Goal: Information Seeking & Learning: Learn about a topic

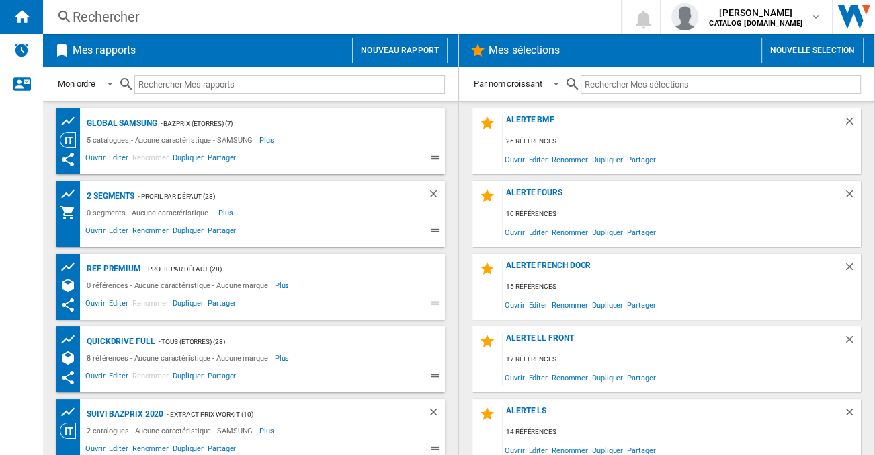
click at [233, 19] on div "Rechercher" at bounding box center [330, 16] width 514 height 19
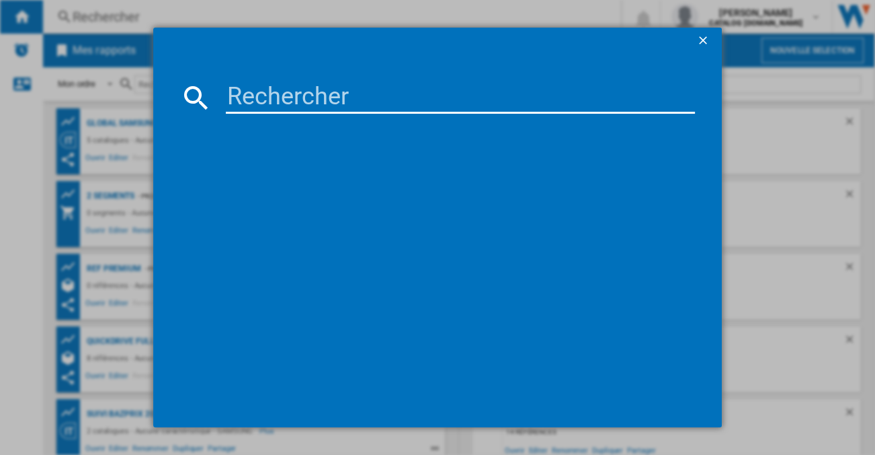
click at [289, 104] on input at bounding box center [460, 97] width 469 height 32
paste input "RB470N4CIC"
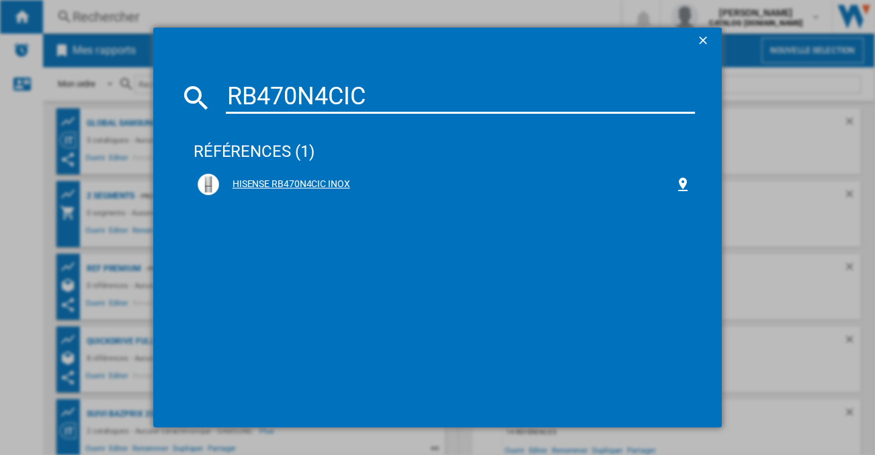
type input "RB470N4CIC"
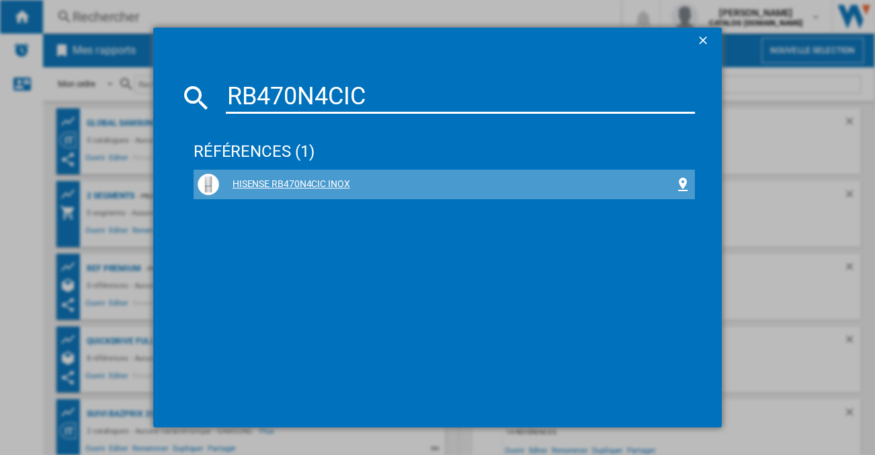
click at [298, 177] on div "HISENSE RB470N4CIC INOX" at bounding box center [445, 184] width 494 height 22
click at [299, 184] on div "HISENSE RB470N4CIC INOX" at bounding box center [447, 184] width 456 height 13
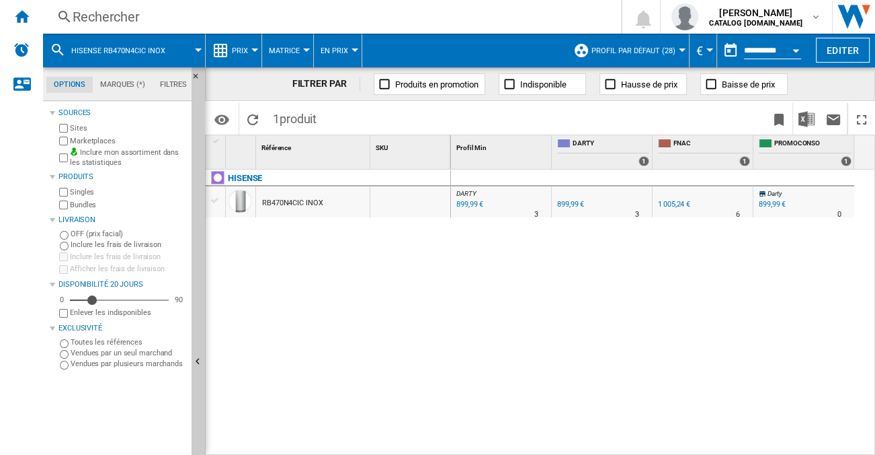
click at [258, 43] on md-menu "Prix Prix Matrice des prix Classement des prix Analyses Base 100 Références com…" at bounding box center [234, 51] width 56 height 34
click at [251, 52] on button "Prix" at bounding box center [243, 51] width 23 height 34
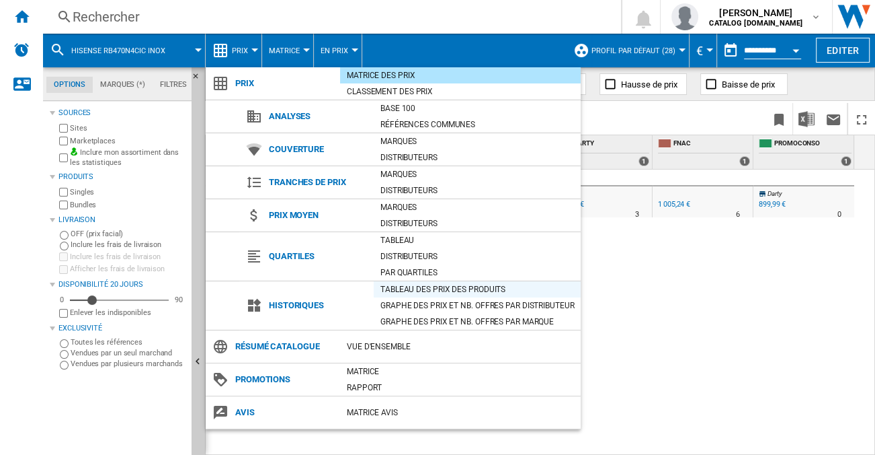
click at [420, 292] on div "Tableau des prix des produits" at bounding box center [477, 288] width 207 height 13
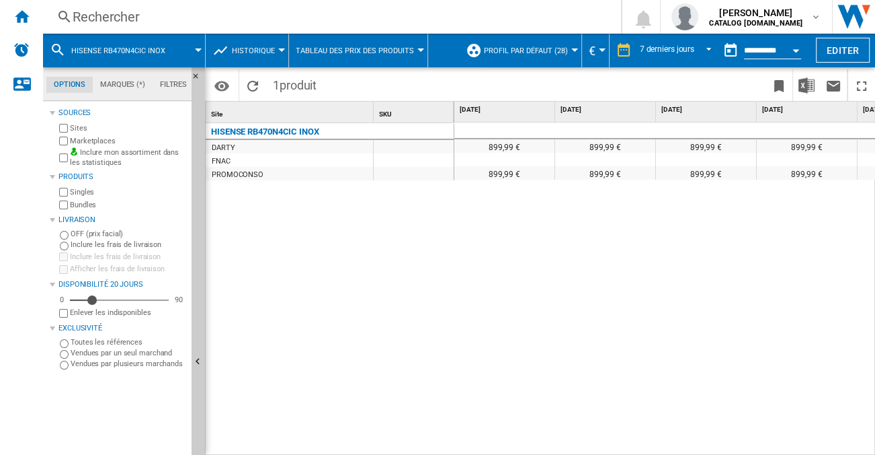
click at [262, 54] on button "Historique" at bounding box center [257, 51] width 50 height 34
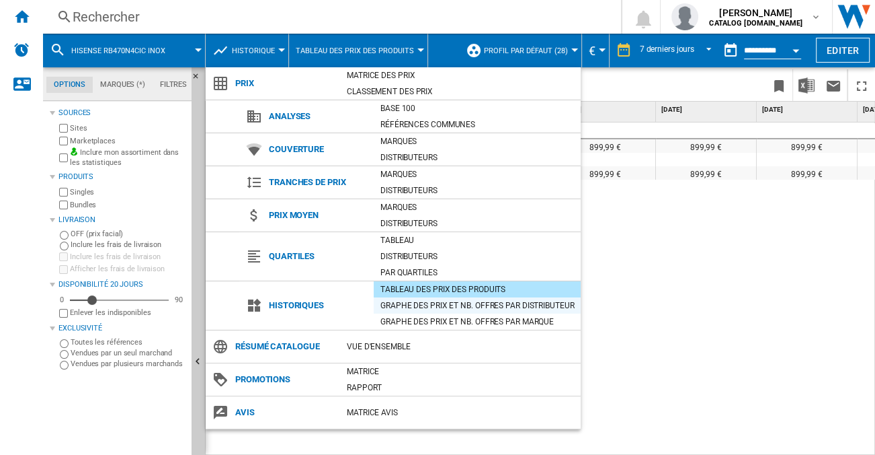
click at [437, 306] on div "Graphe des prix et nb. offres par distributeur" at bounding box center [477, 305] width 207 height 13
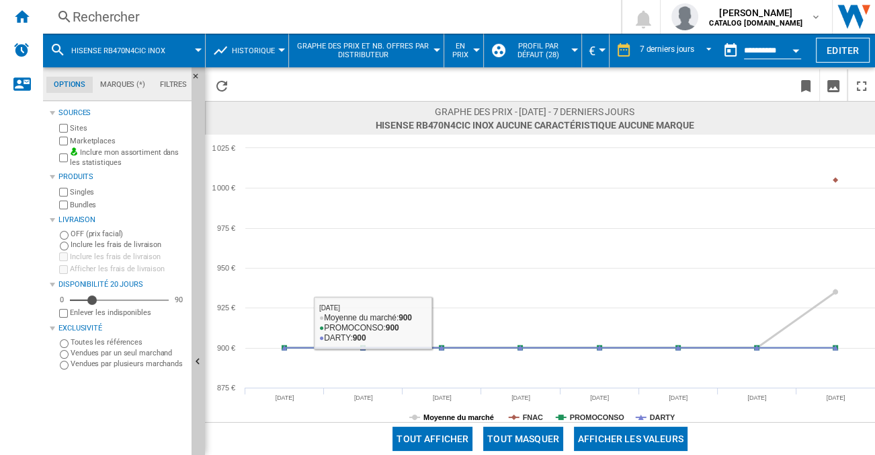
click at [465, 418] on tspan "Moyenne du marché" at bounding box center [459, 417] width 71 height 8
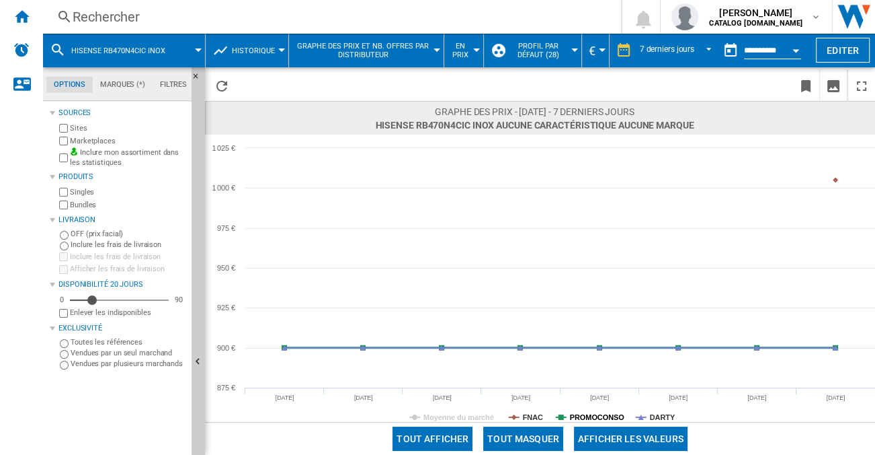
click at [590, 414] on tspan "PROMOCONSO" at bounding box center [597, 417] width 54 height 8
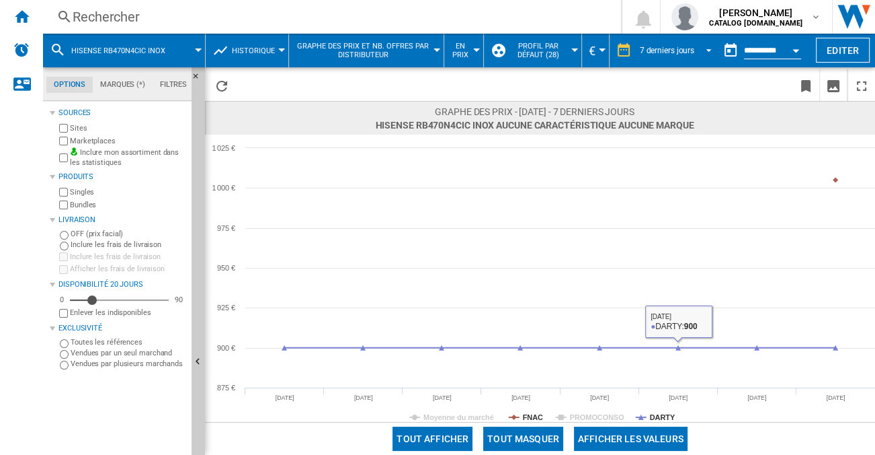
click at [672, 48] on div "7 derniers jours" at bounding box center [667, 50] width 54 height 9
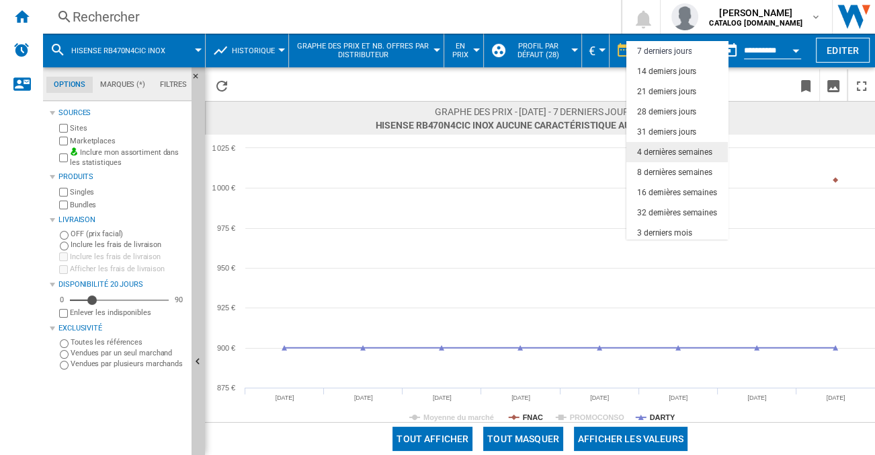
click at [670, 149] on div "4 dernières semaines" at bounding box center [674, 152] width 75 height 11
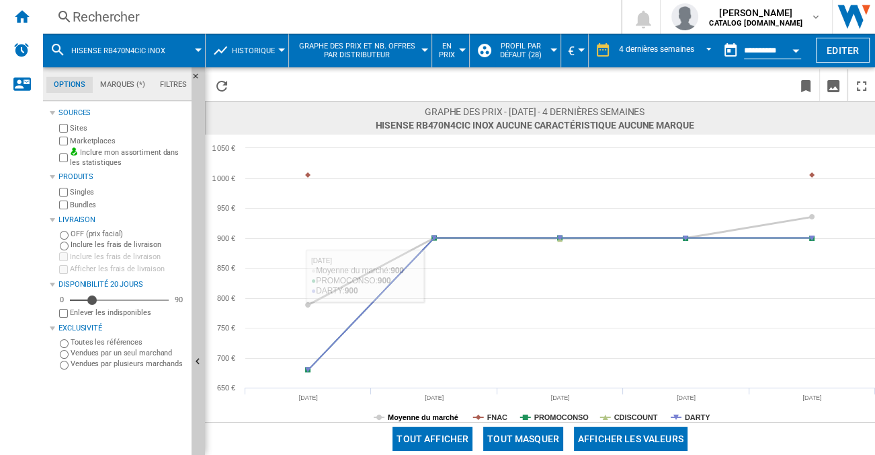
click at [424, 417] on tspan "Moyenne du marché" at bounding box center [423, 417] width 71 height 8
click at [498, 419] on tspan "FNAC" at bounding box center [497, 417] width 20 height 8
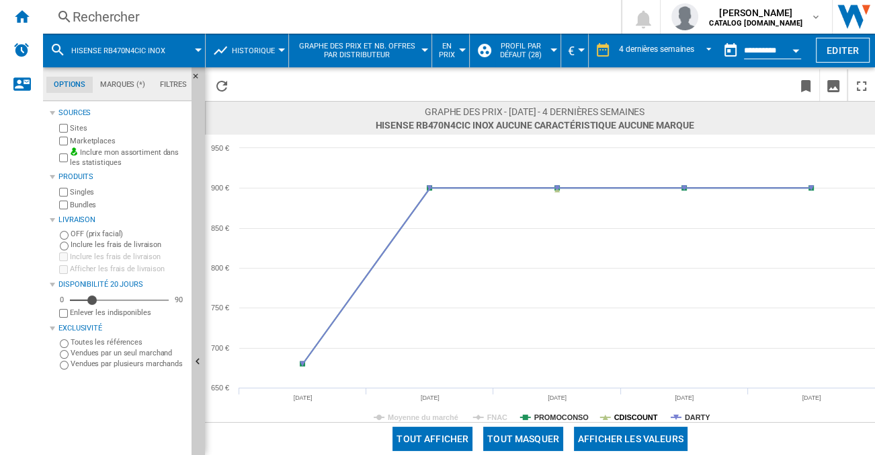
click at [619, 416] on tspan "CDISCOUNT" at bounding box center [637, 417] width 44 height 8
click at [546, 414] on tspan "PROMOCONSO" at bounding box center [562, 417] width 54 height 8
click at [27, 13] on ng-md-icon "Accueil" at bounding box center [21, 16] width 16 height 16
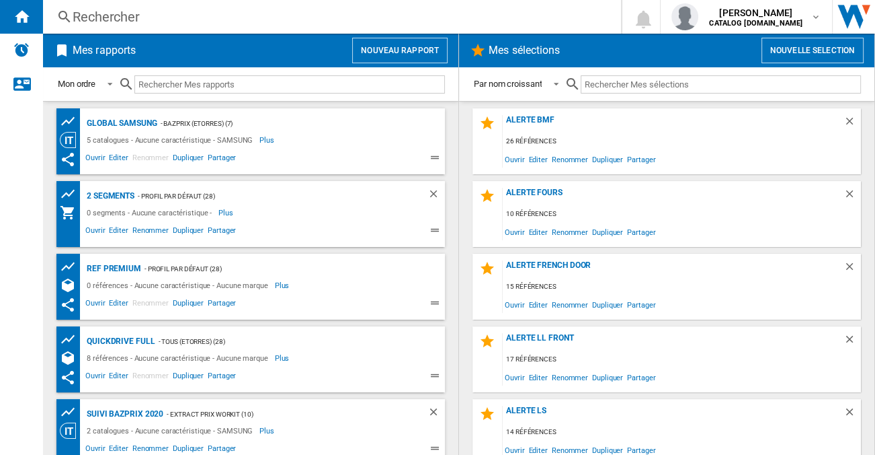
click at [391, 54] on button "Nouveau rapport" at bounding box center [399, 51] width 95 height 26
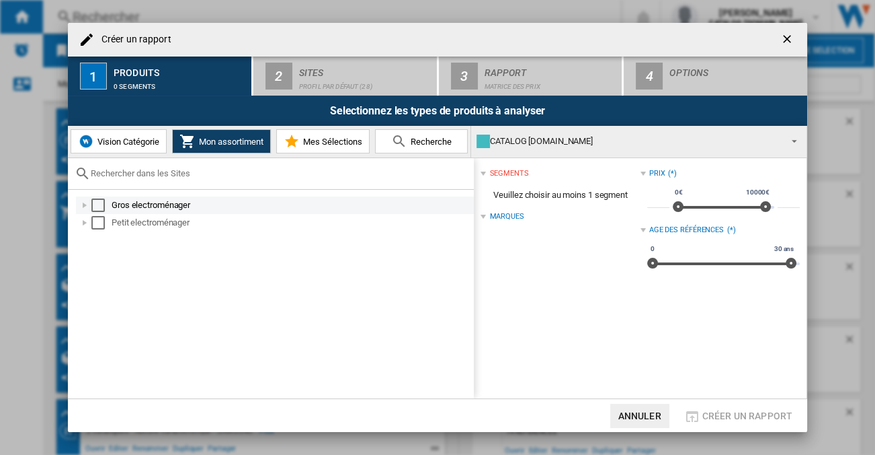
click at [83, 200] on div at bounding box center [84, 204] width 13 height 13
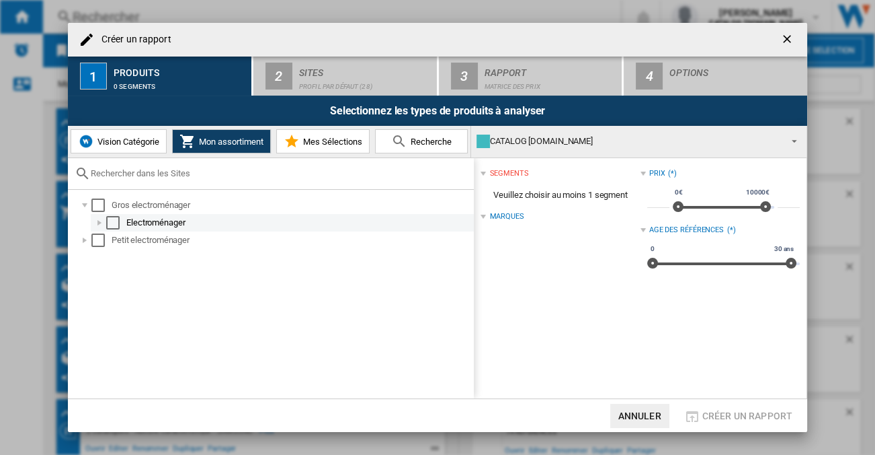
click at [100, 217] on div at bounding box center [99, 222] width 13 height 13
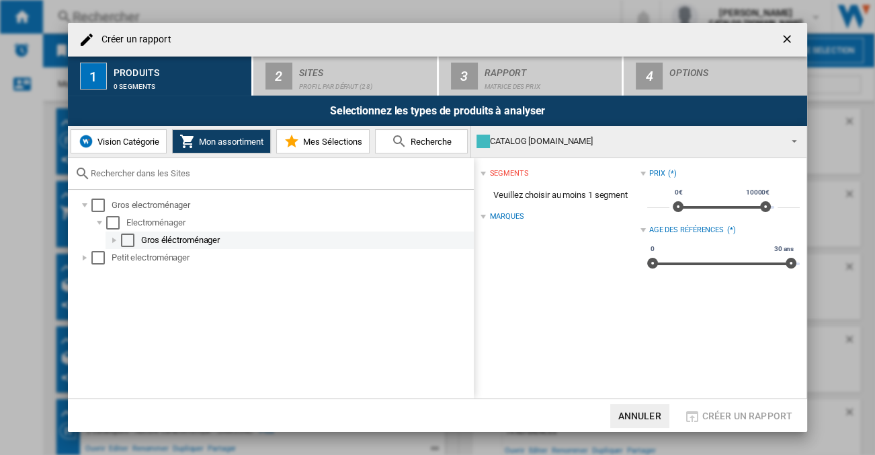
click at [113, 245] on div at bounding box center [114, 239] width 13 height 13
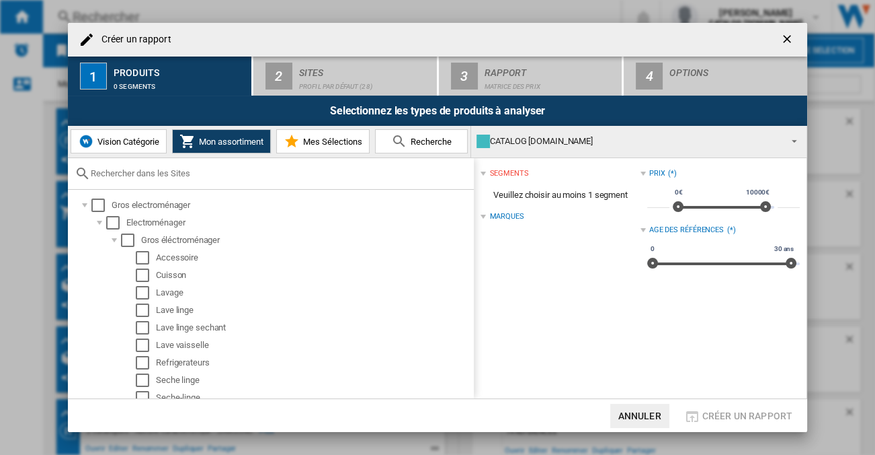
click at [132, 141] on span "Vision Catégorie" at bounding box center [126, 141] width 65 height 10
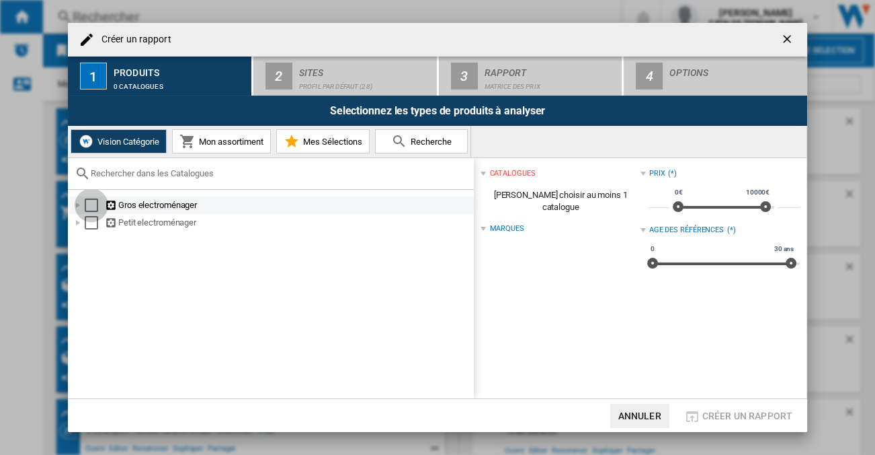
click at [89, 206] on div "Select" at bounding box center [91, 204] width 13 height 13
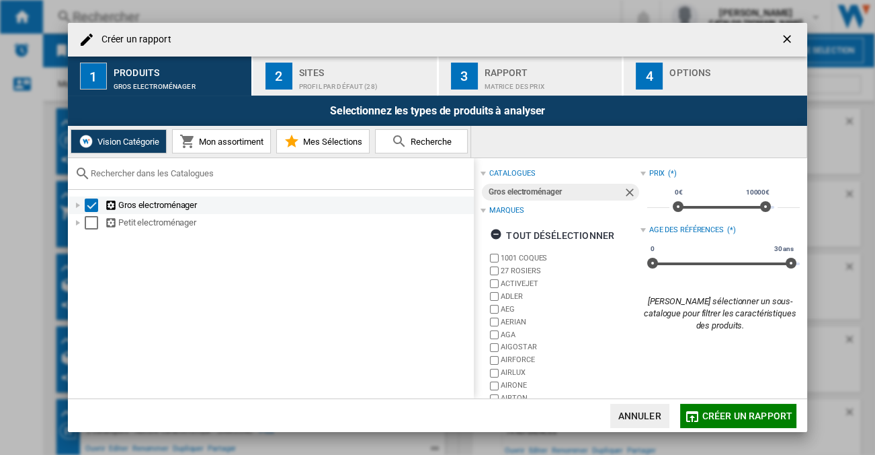
click at [79, 200] on div at bounding box center [77, 204] width 13 height 13
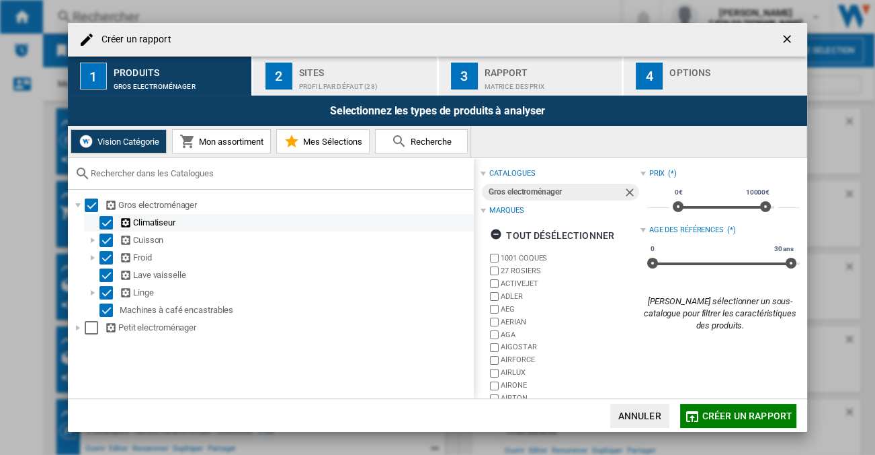
click at [106, 227] on div "Select" at bounding box center [106, 222] width 13 height 13
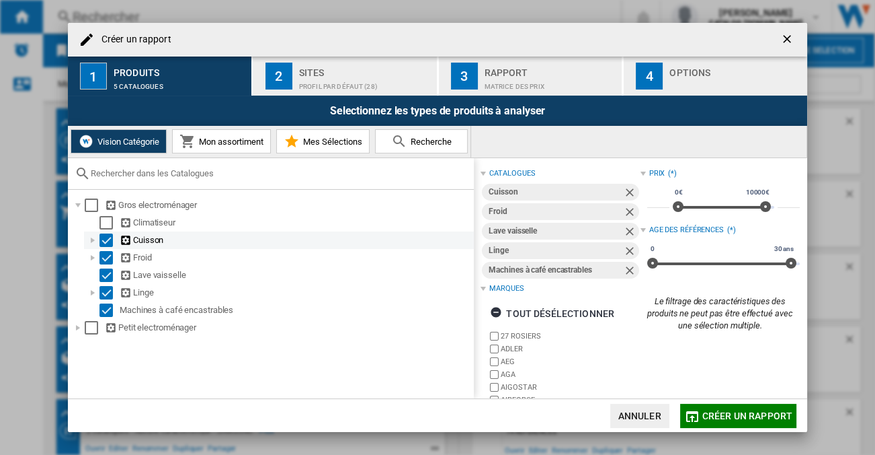
click at [105, 237] on div "Select" at bounding box center [106, 239] width 13 height 13
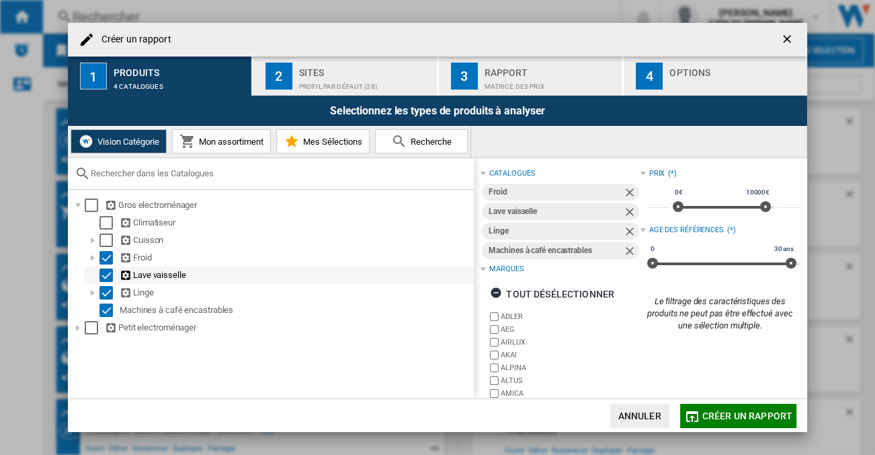
click at [104, 268] on div "Lave vaisselle" at bounding box center [279, 274] width 390 height 17
click at [105, 275] on div "Select" at bounding box center [106, 274] width 13 height 13
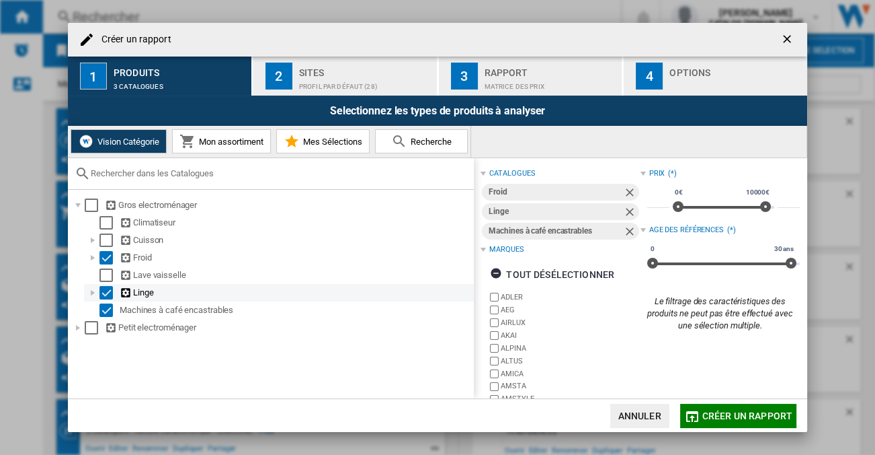
click at [104, 290] on div "Select" at bounding box center [106, 292] width 13 height 13
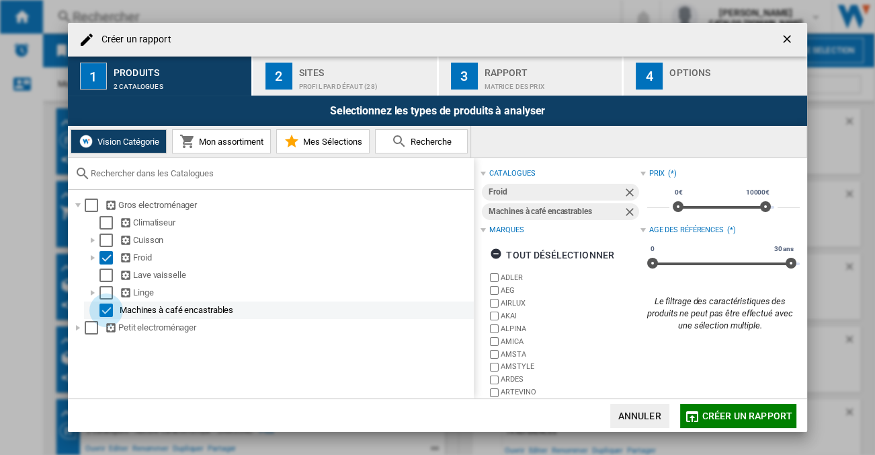
click at [106, 306] on div "Select" at bounding box center [106, 309] width 13 height 13
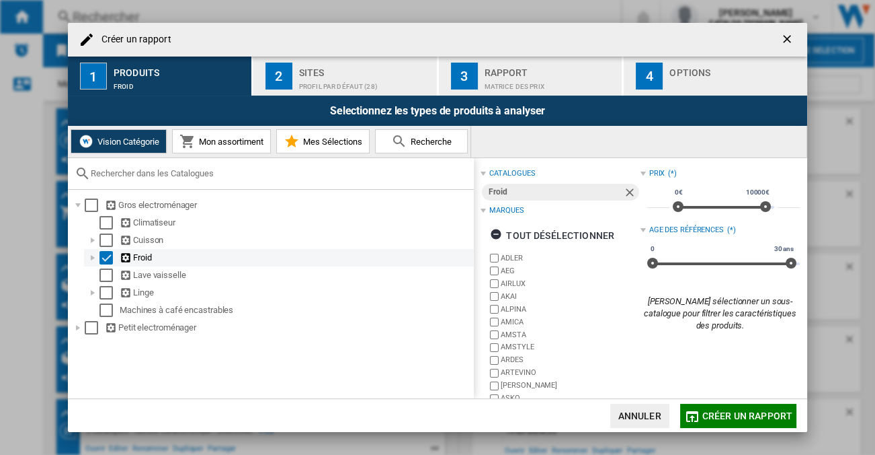
click at [94, 261] on div at bounding box center [92, 257] width 13 height 13
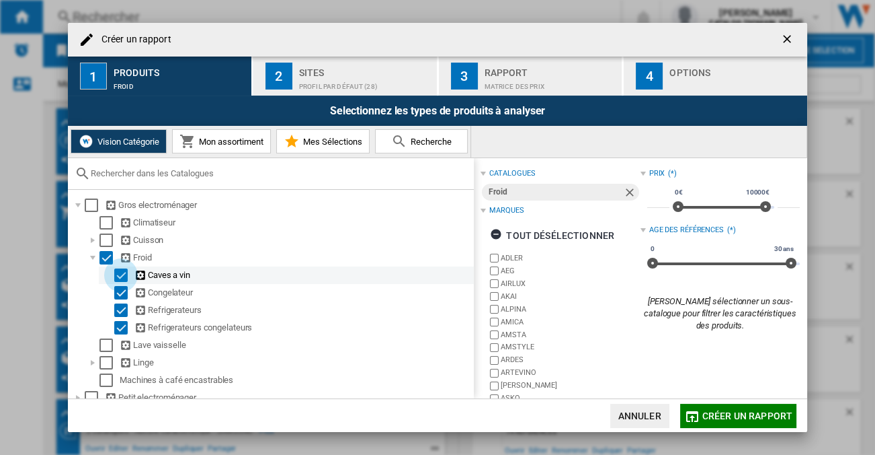
click at [118, 274] on div "Select" at bounding box center [120, 274] width 13 height 13
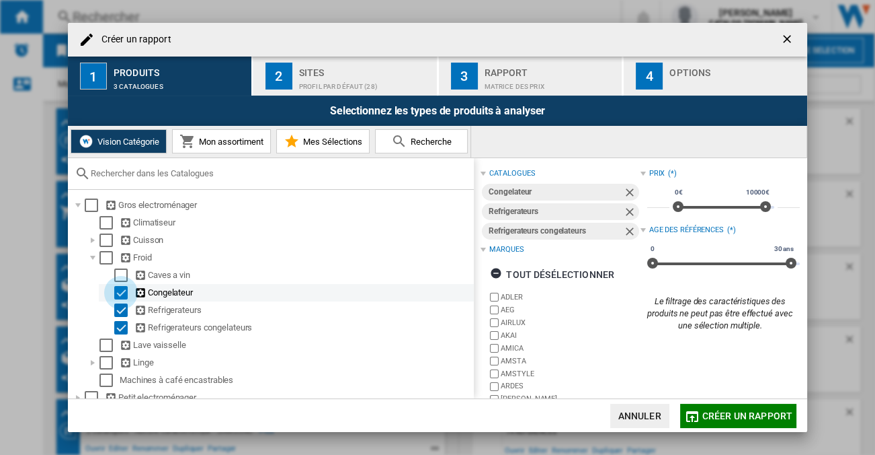
click at [119, 295] on div "Select" at bounding box center [120, 292] width 13 height 13
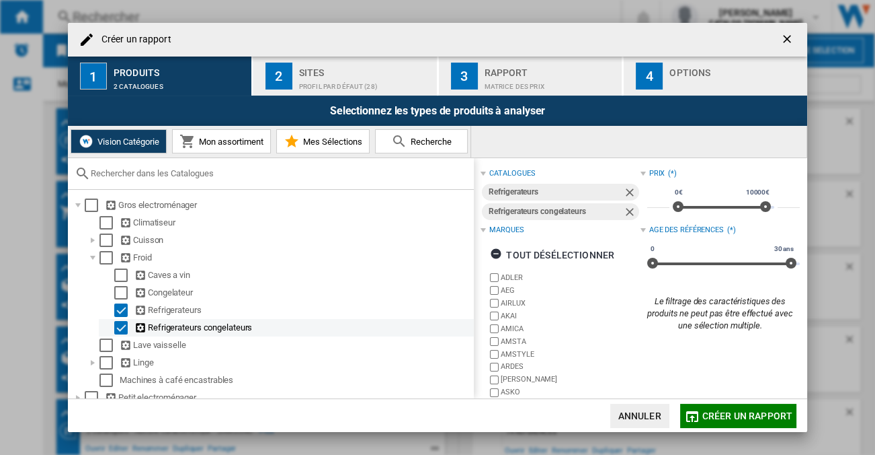
click at [120, 331] on div "Select" at bounding box center [120, 327] width 13 height 13
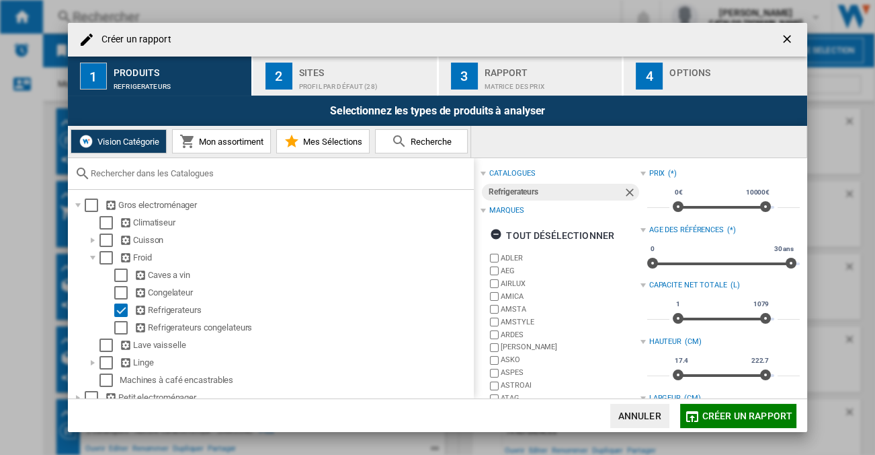
click at [307, 73] on div "Sites" at bounding box center [365, 69] width 132 height 14
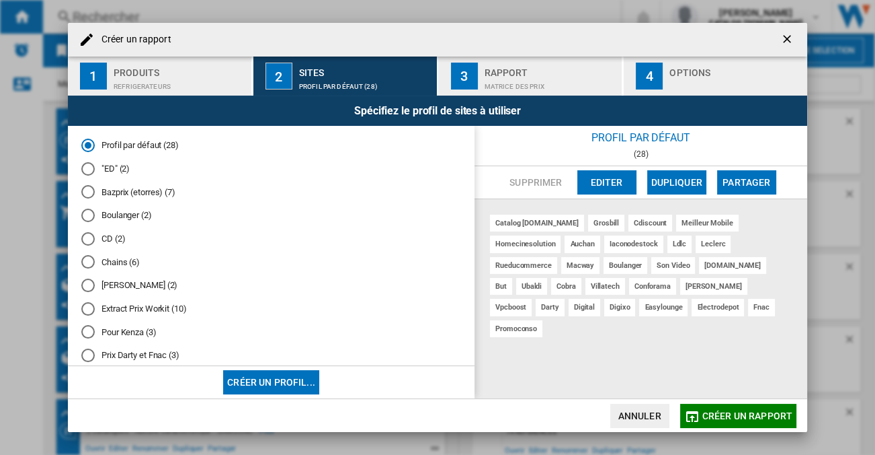
click at [87, 312] on div "Extract Prix Workit (10)" at bounding box center [87, 308] width 13 height 13
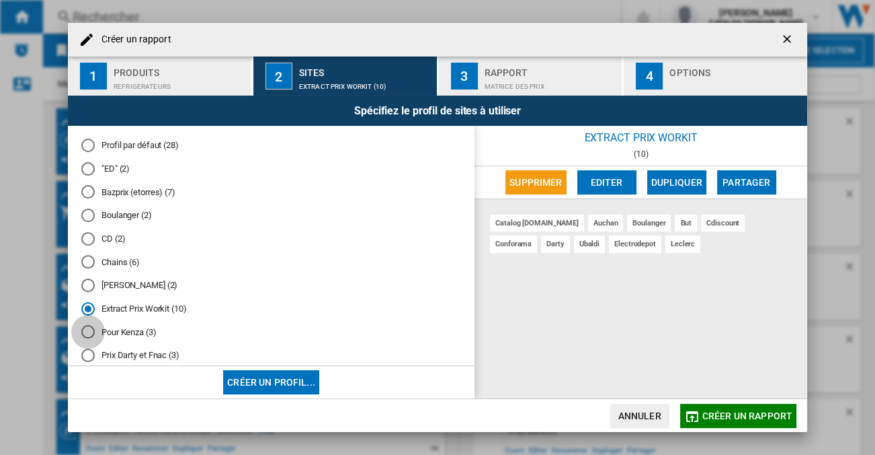
click at [91, 334] on div "Pour Kenza (3)" at bounding box center [87, 331] width 13 height 13
click at [86, 261] on div "Chains (6)" at bounding box center [87, 261] width 13 height 13
click at [165, 305] on md-radio-button "Extract Prix Workit (10)" at bounding box center [271, 308] width 380 height 13
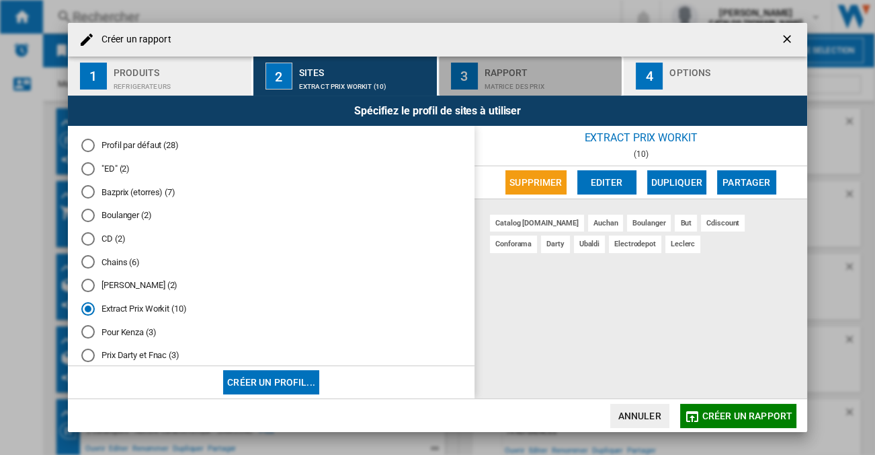
click at [479, 74] on button "3 Rapport Matrice des prix" at bounding box center [531, 75] width 185 height 39
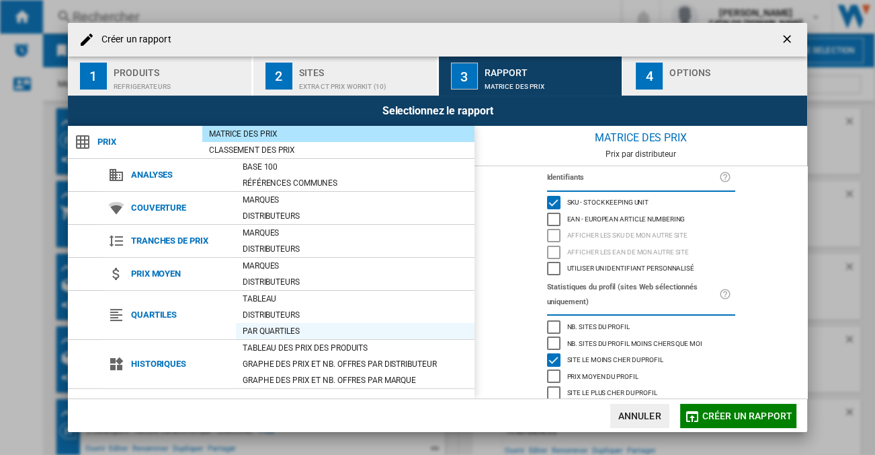
scroll to position [61, 0]
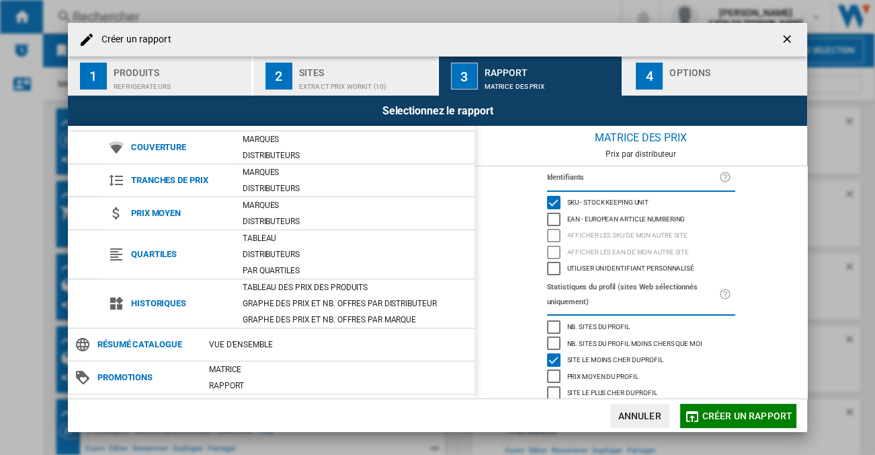
click at [670, 85] on div "button" at bounding box center [736, 83] width 132 height 14
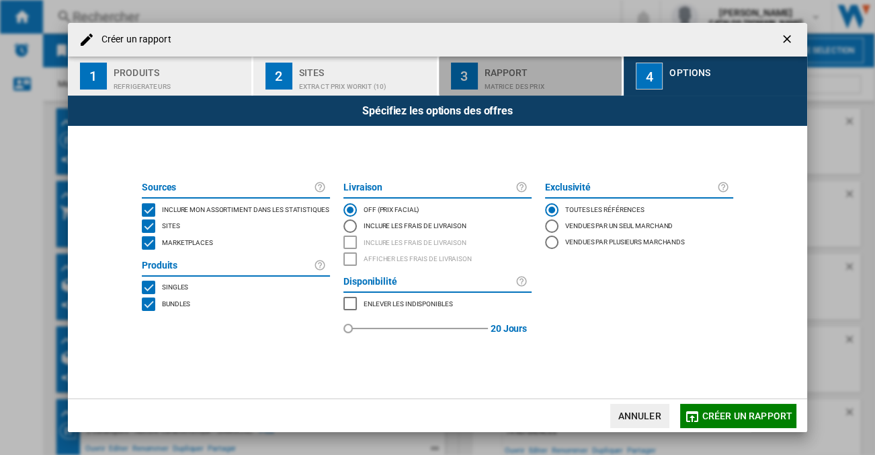
click at [517, 83] on div "Matrice des prix" at bounding box center [551, 83] width 132 height 14
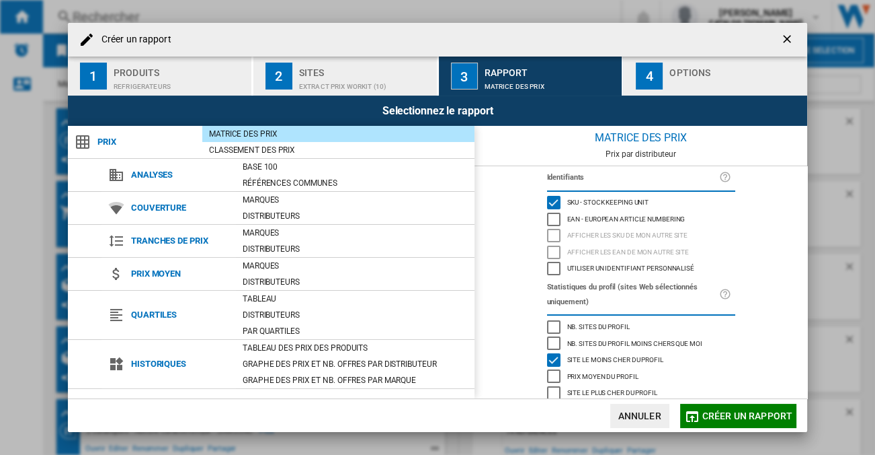
click at [656, 83] on div "4" at bounding box center [649, 76] width 27 height 27
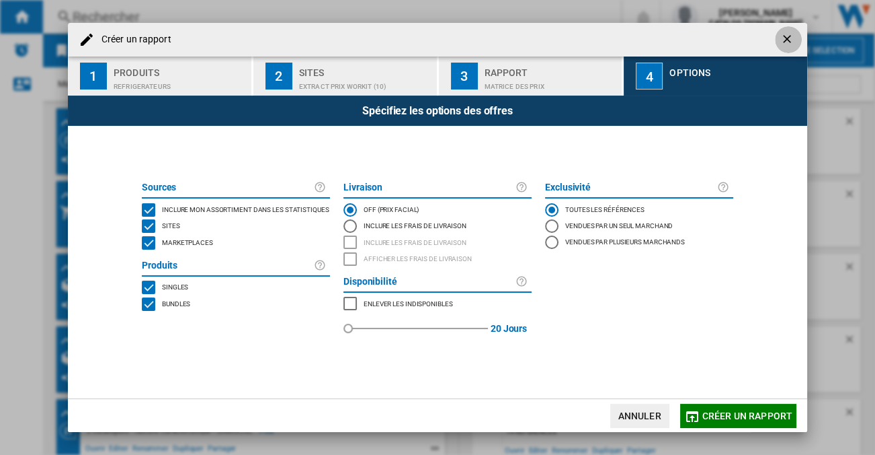
click at [784, 36] on ng-md-icon "getI18NText('BUTTONS.CLOSE_DIALOG')" at bounding box center [789, 40] width 16 height 16
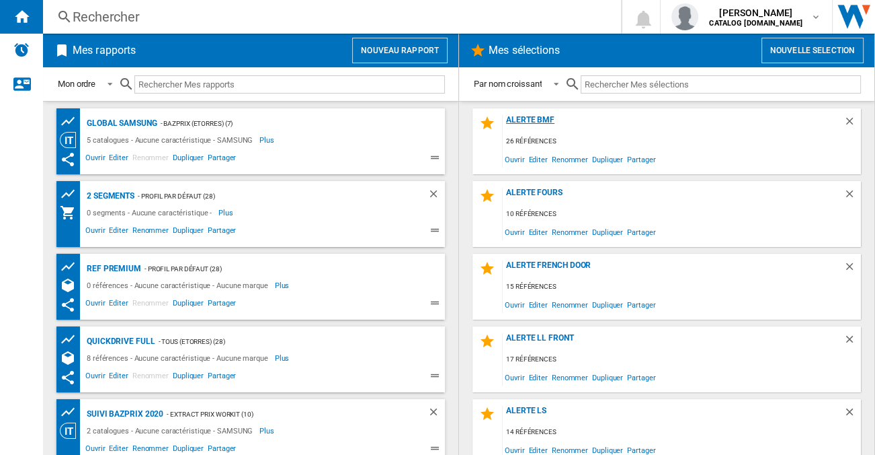
click at [541, 119] on div "Alerte BMF" at bounding box center [673, 124] width 341 height 18
